Goal: Entertainment & Leisure: Consume media (video, audio)

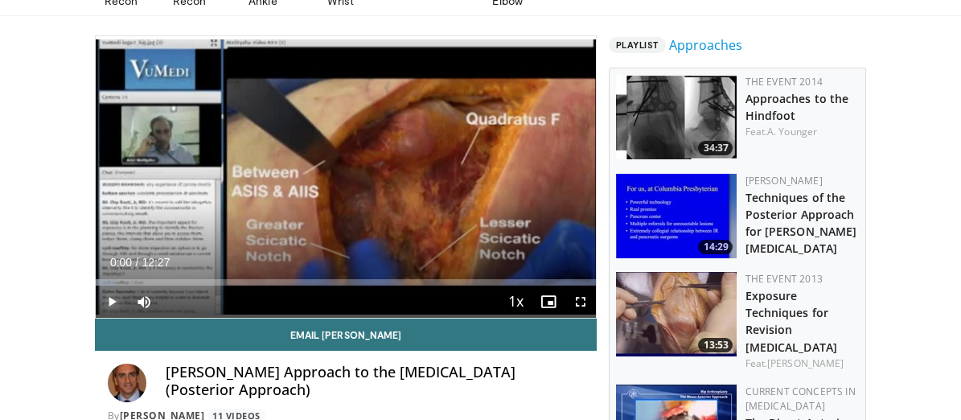
click at [96, 318] on span "Video Player" at bounding box center [112, 302] width 32 height 32
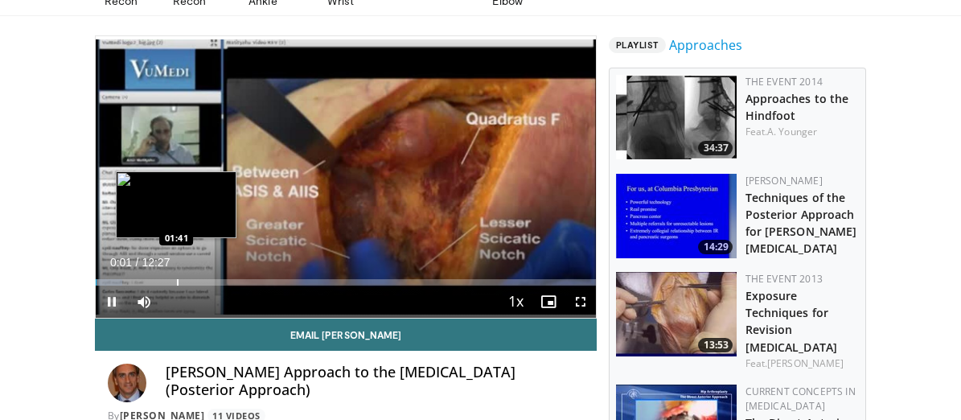
click at [177, 286] on div "Progress Bar" at bounding box center [178, 282] width 2 height 6
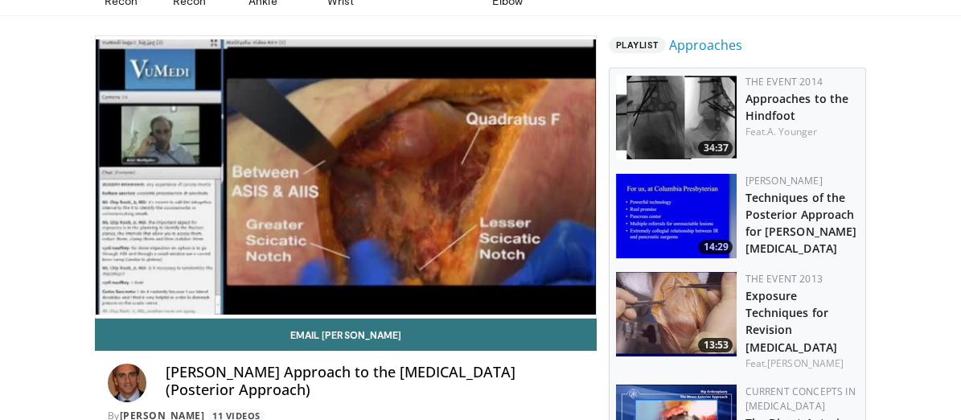
click at [143, 318] on video-js "**********" at bounding box center [346, 177] width 501 height 282
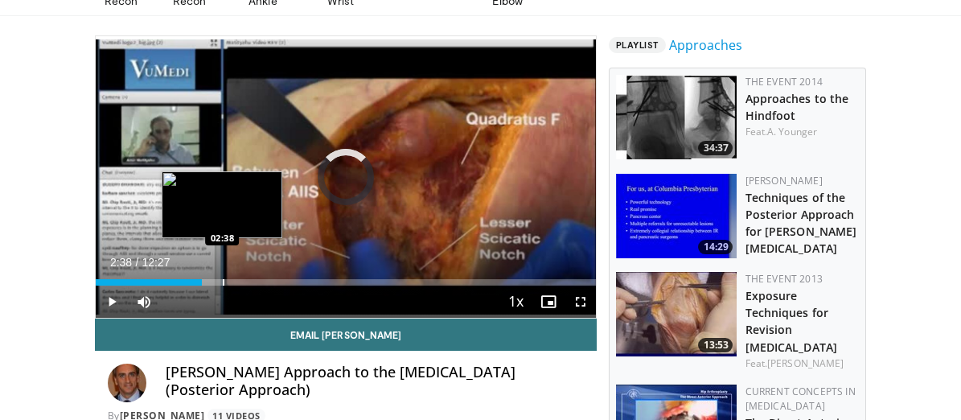
click at [223, 286] on div "Progress Bar" at bounding box center [224, 282] width 2 height 6
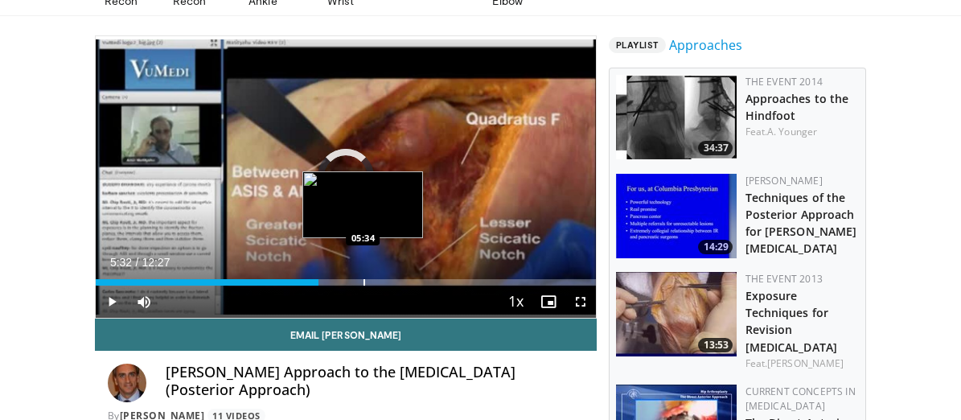
click at [289, 286] on div "Loaded : 32.14% 05:32 05:34" at bounding box center [346, 277] width 501 height 15
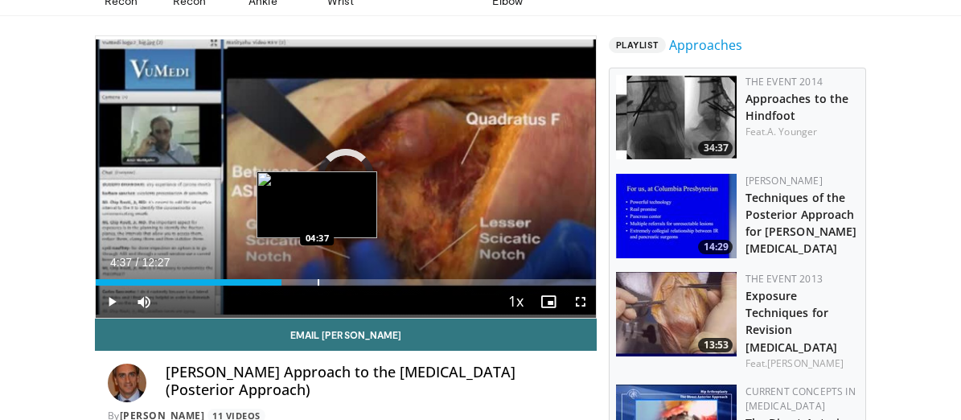
click at [244, 286] on div "Loaded : 0.00% 04:37 04:37" at bounding box center [346, 277] width 501 height 15
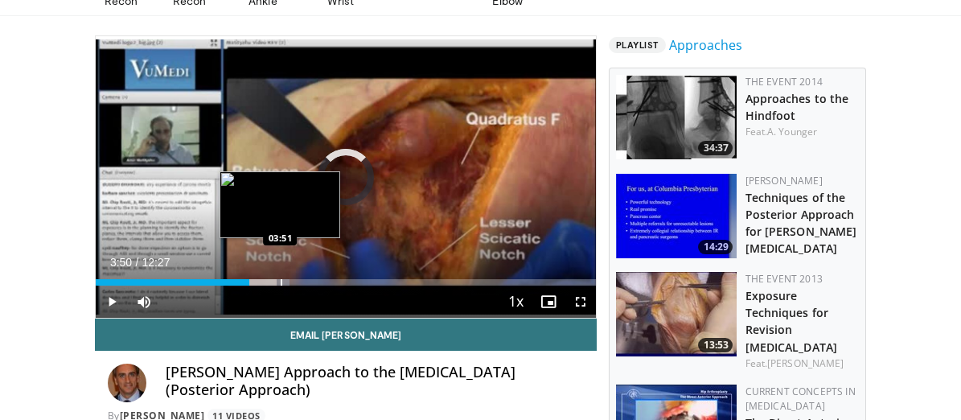
click at [207, 286] on div "03:50" at bounding box center [173, 282] width 154 height 6
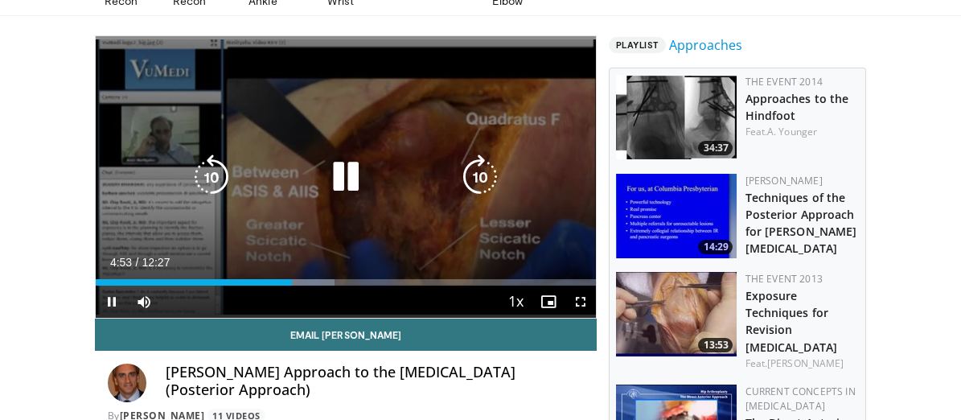
click at [405, 142] on div "10 seconds Tap to unmute" at bounding box center [346, 177] width 501 height 282
